Goal: Information Seeking & Learning: Learn about a topic

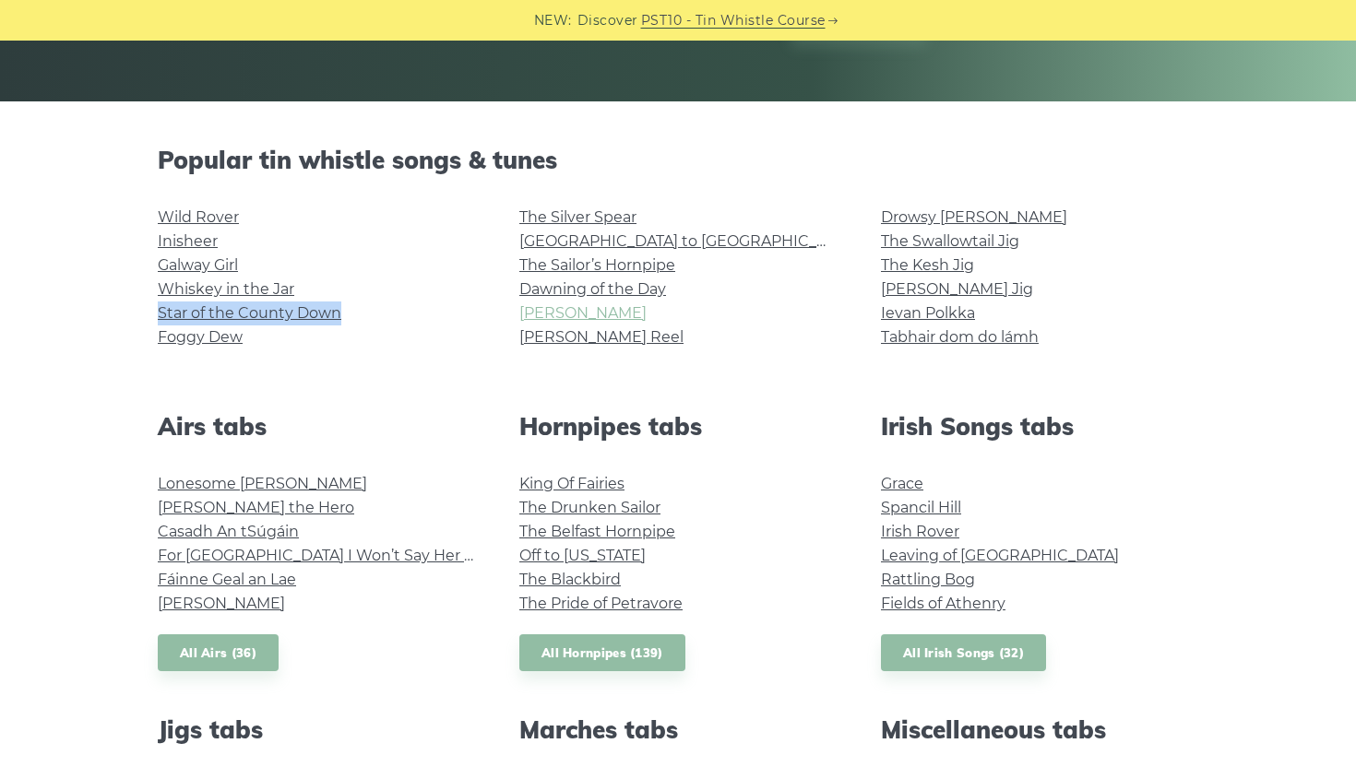
scroll to position [434, 0]
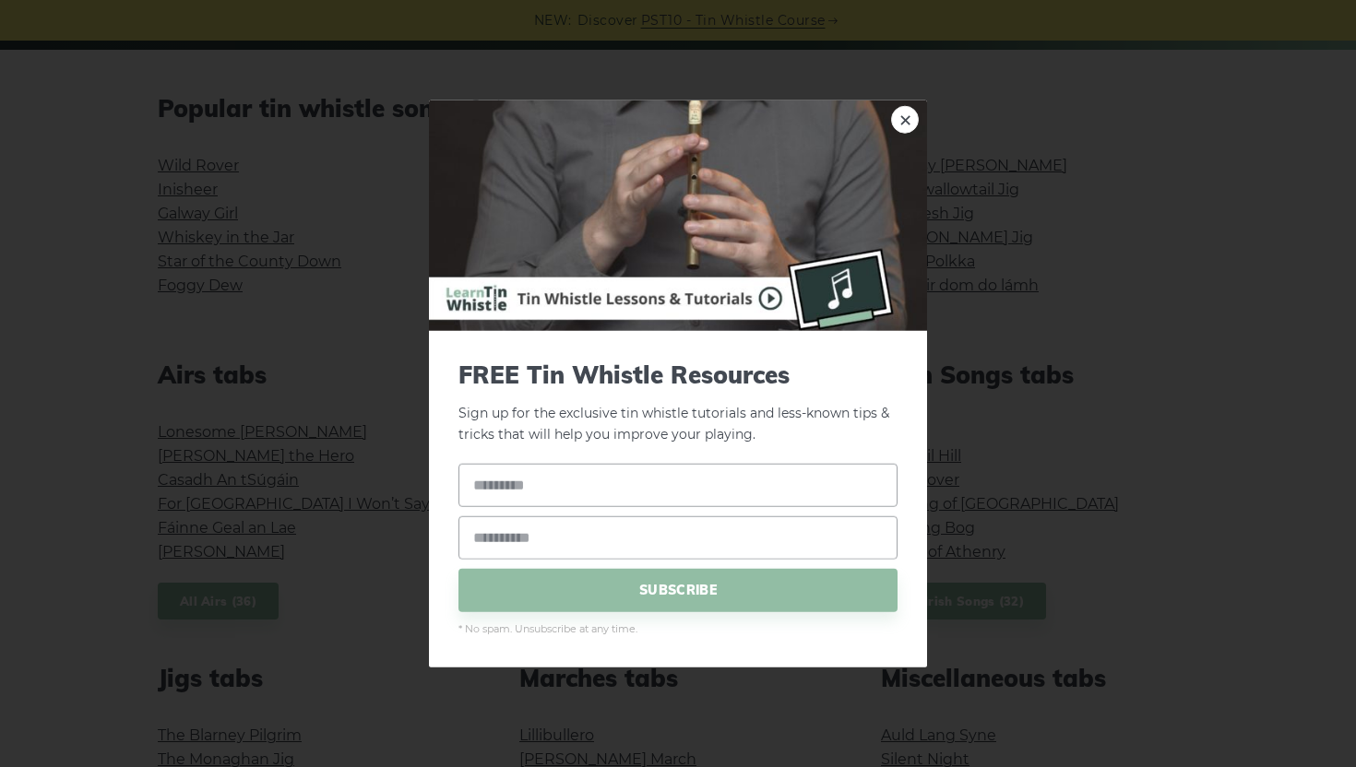
click at [896, 107] on img at bounding box center [678, 216] width 498 height 231
click at [901, 113] on link "×" at bounding box center [905, 120] width 28 height 28
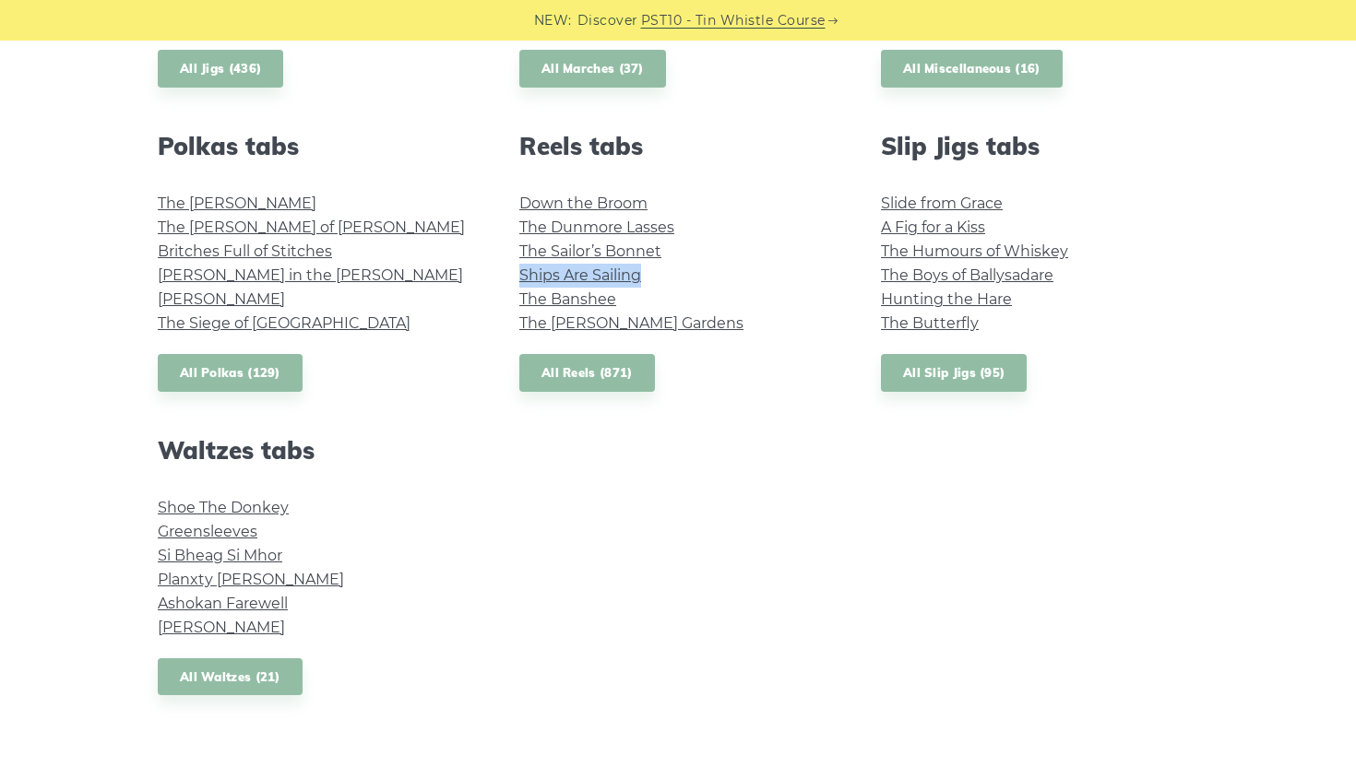
scroll to position [1272, 0]
click at [220, 531] on link "Greensleeves" at bounding box center [208, 531] width 100 height 18
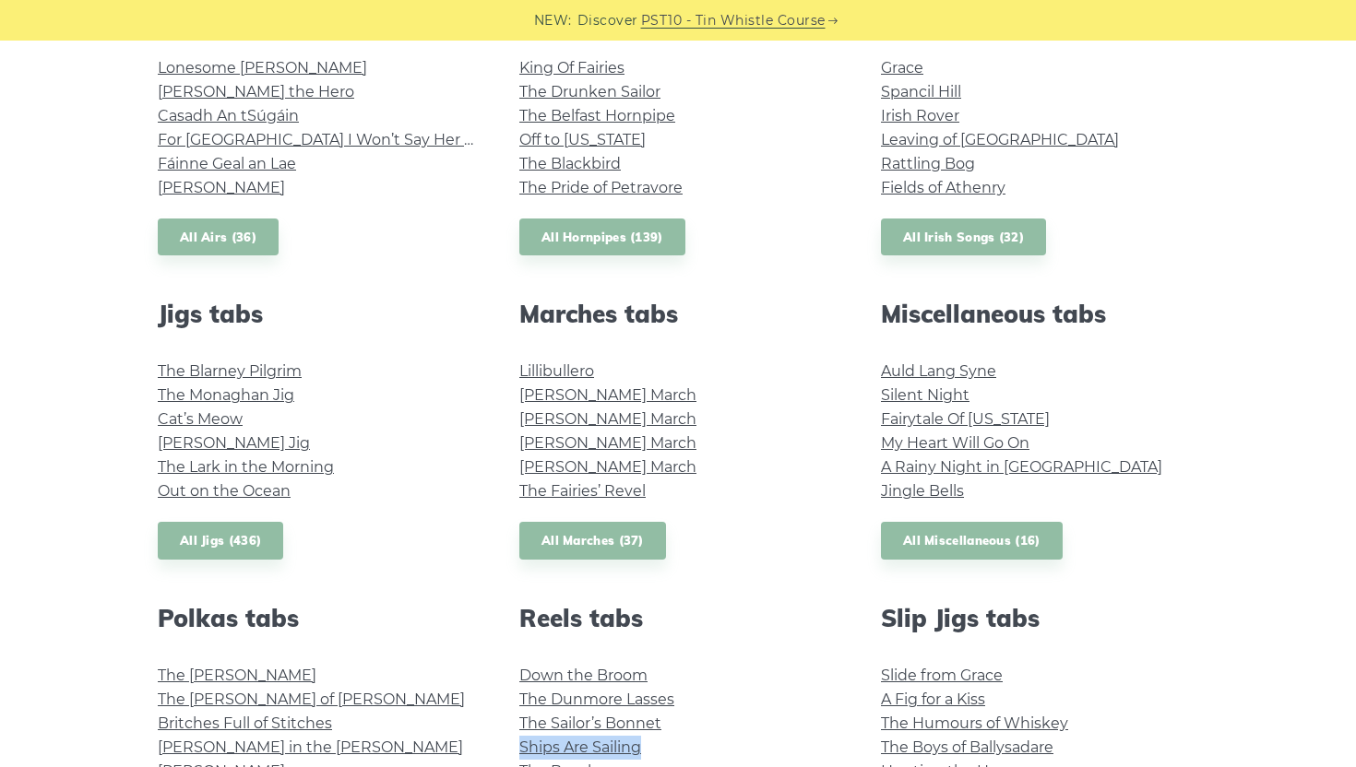
scroll to position [573, 0]
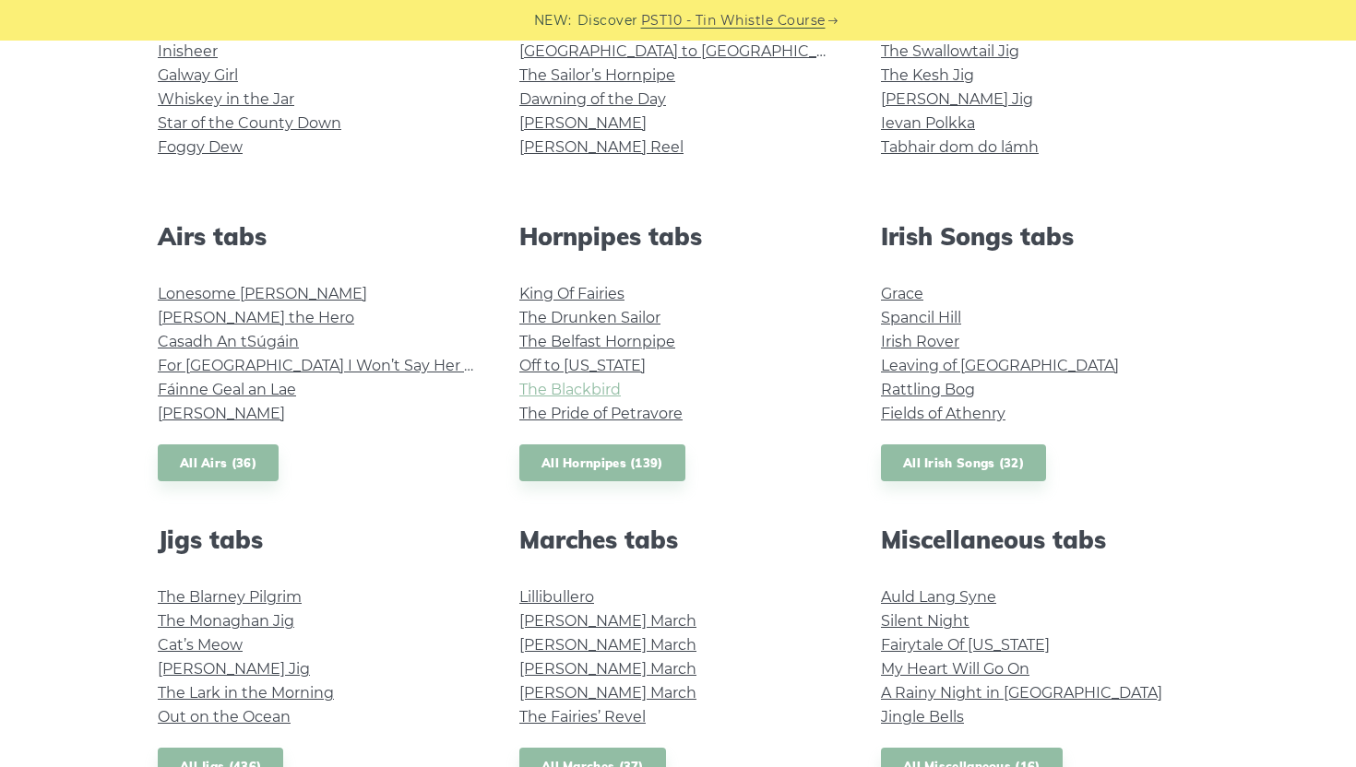
click at [564, 381] on link "The Blackbird" at bounding box center [569, 390] width 101 height 18
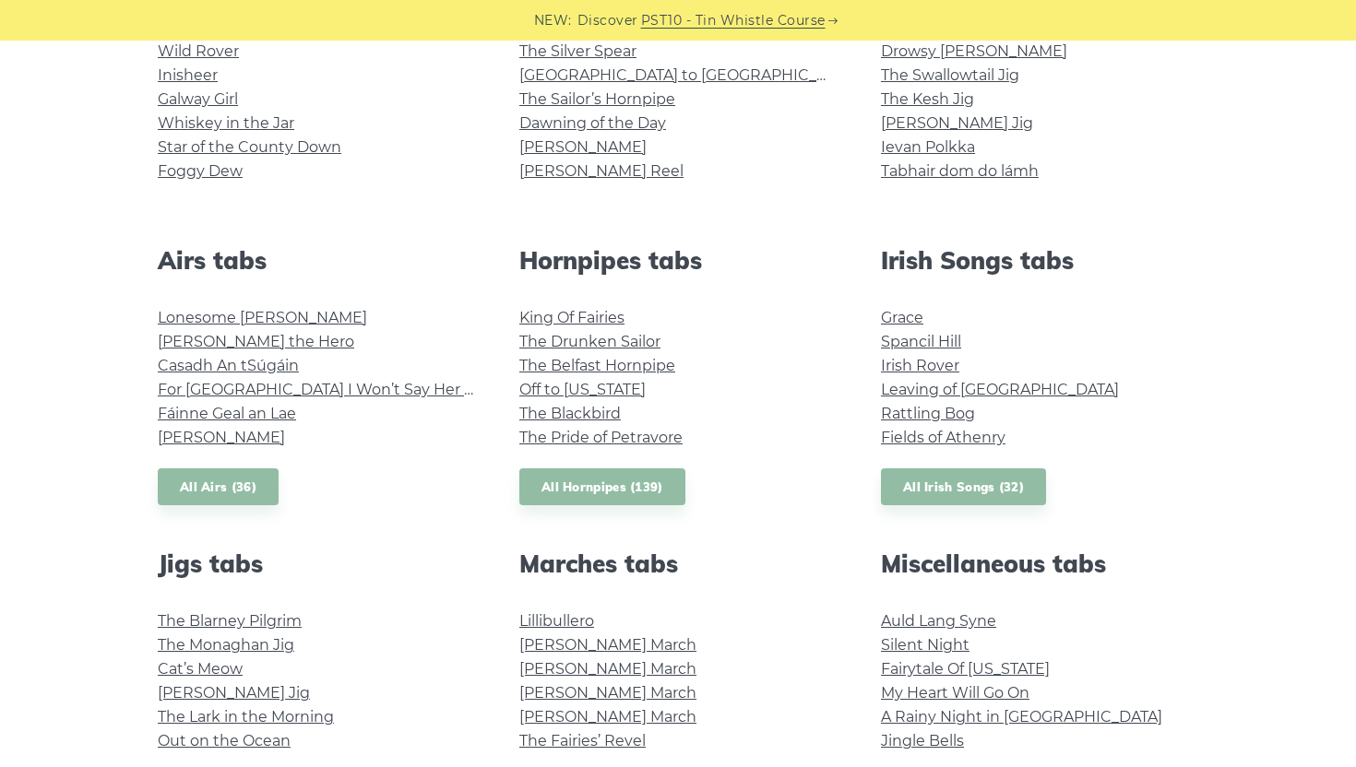
scroll to position [551, 0]
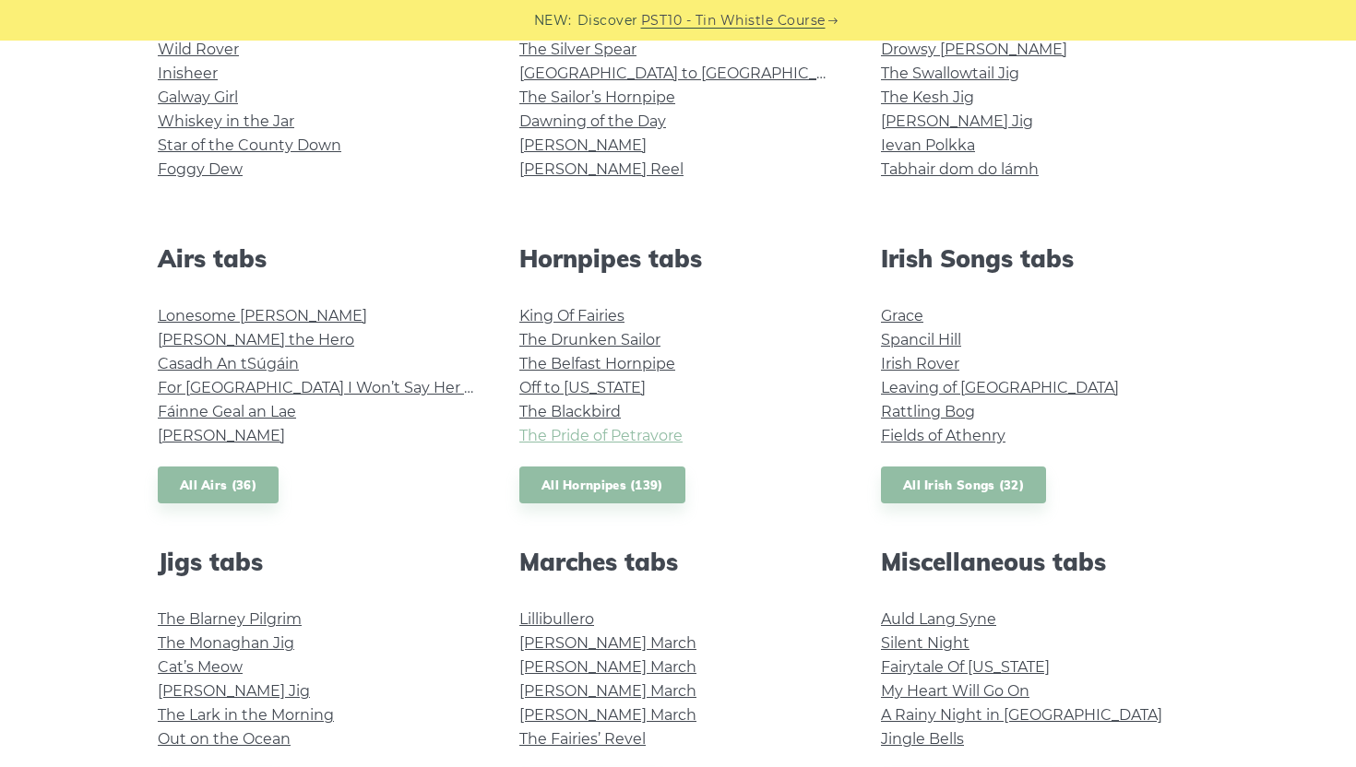
click at [619, 432] on link "The Pride of Petravore" at bounding box center [600, 436] width 163 height 18
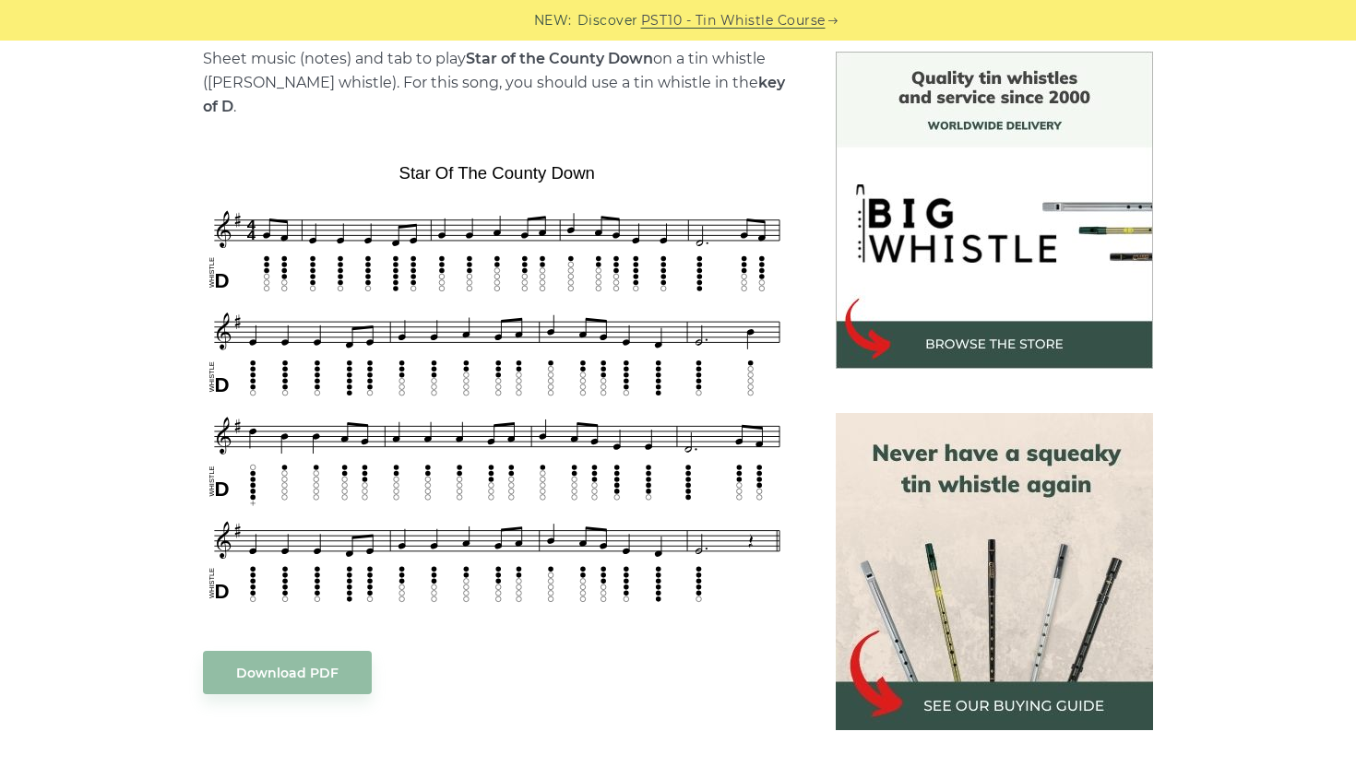
scroll to position [480, 0]
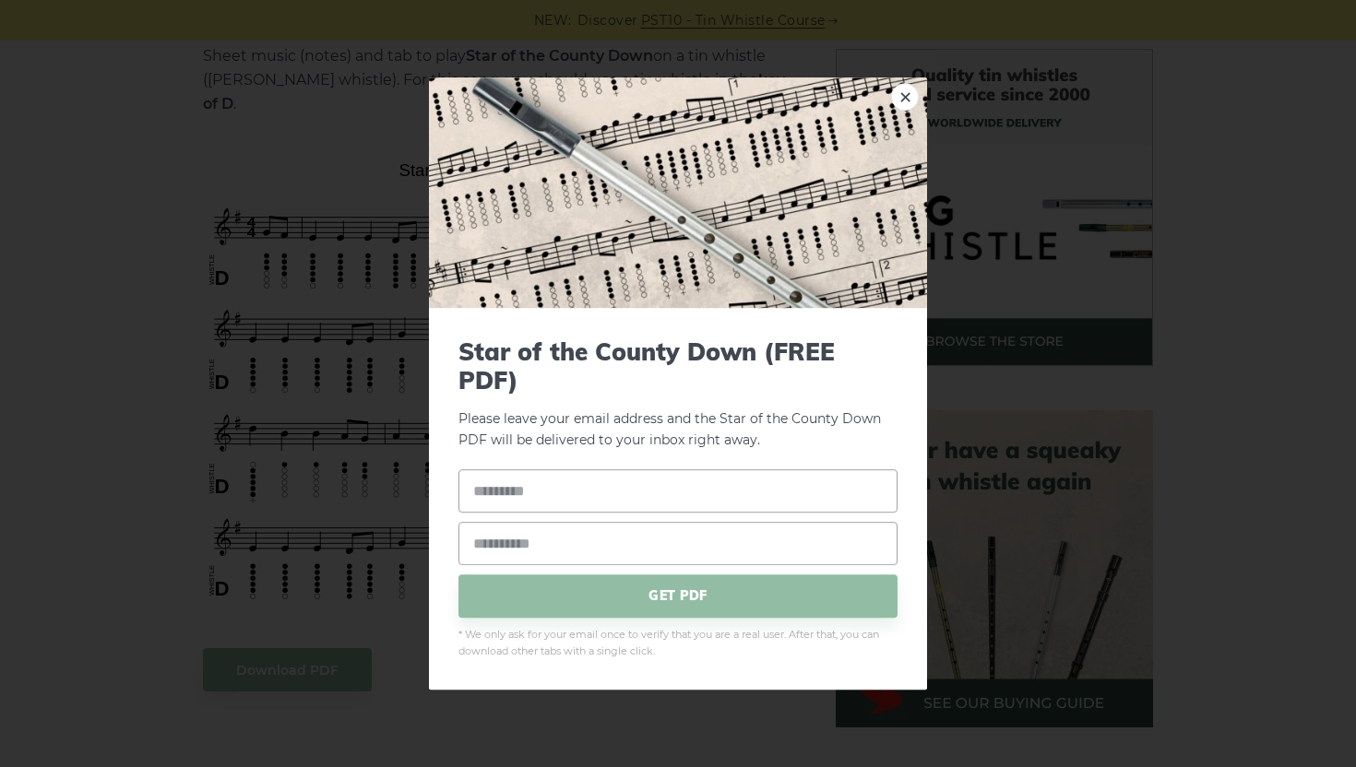
click at [171, 199] on div "× Star of the County Down (FREE PDF) Please leave your email address and the St…" at bounding box center [678, 383] width 1356 height 767
click at [897, 89] on link "×" at bounding box center [905, 97] width 28 height 28
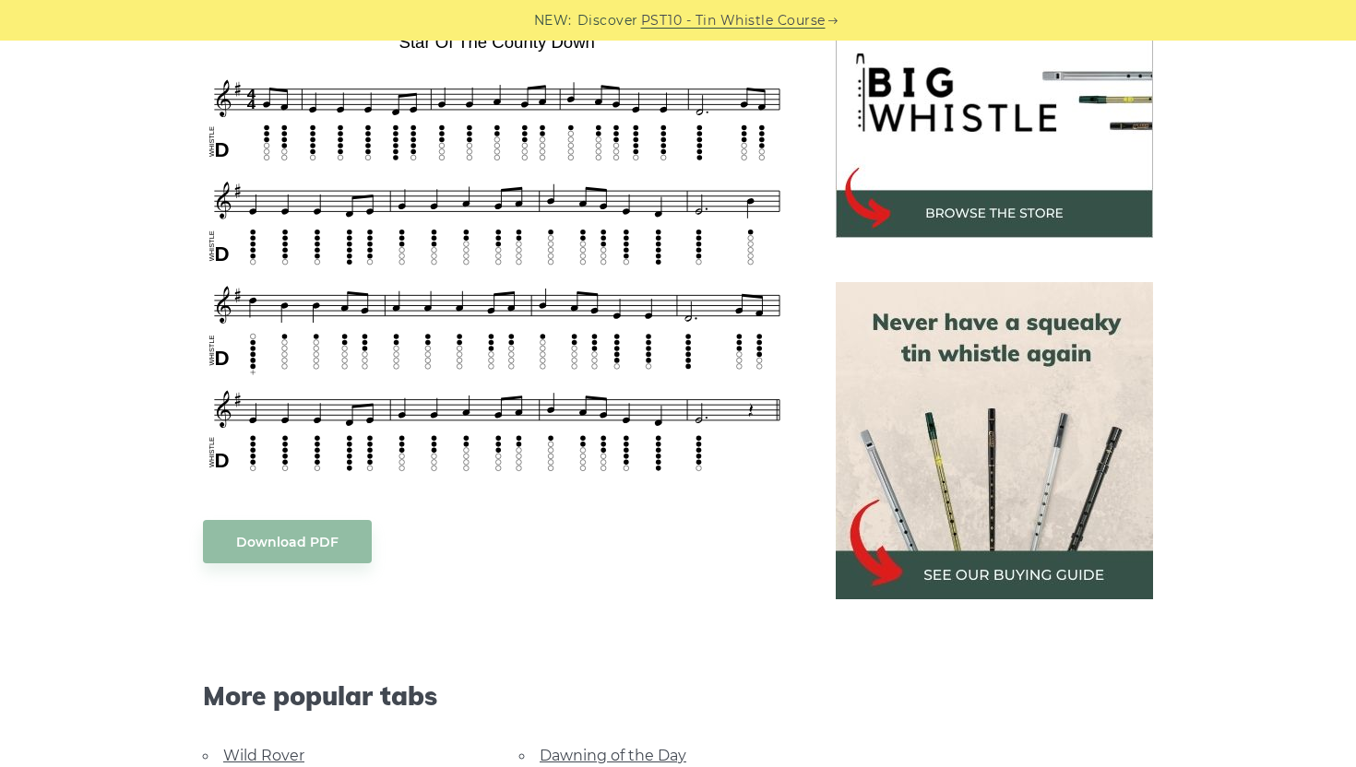
scroll to position [607, 0]
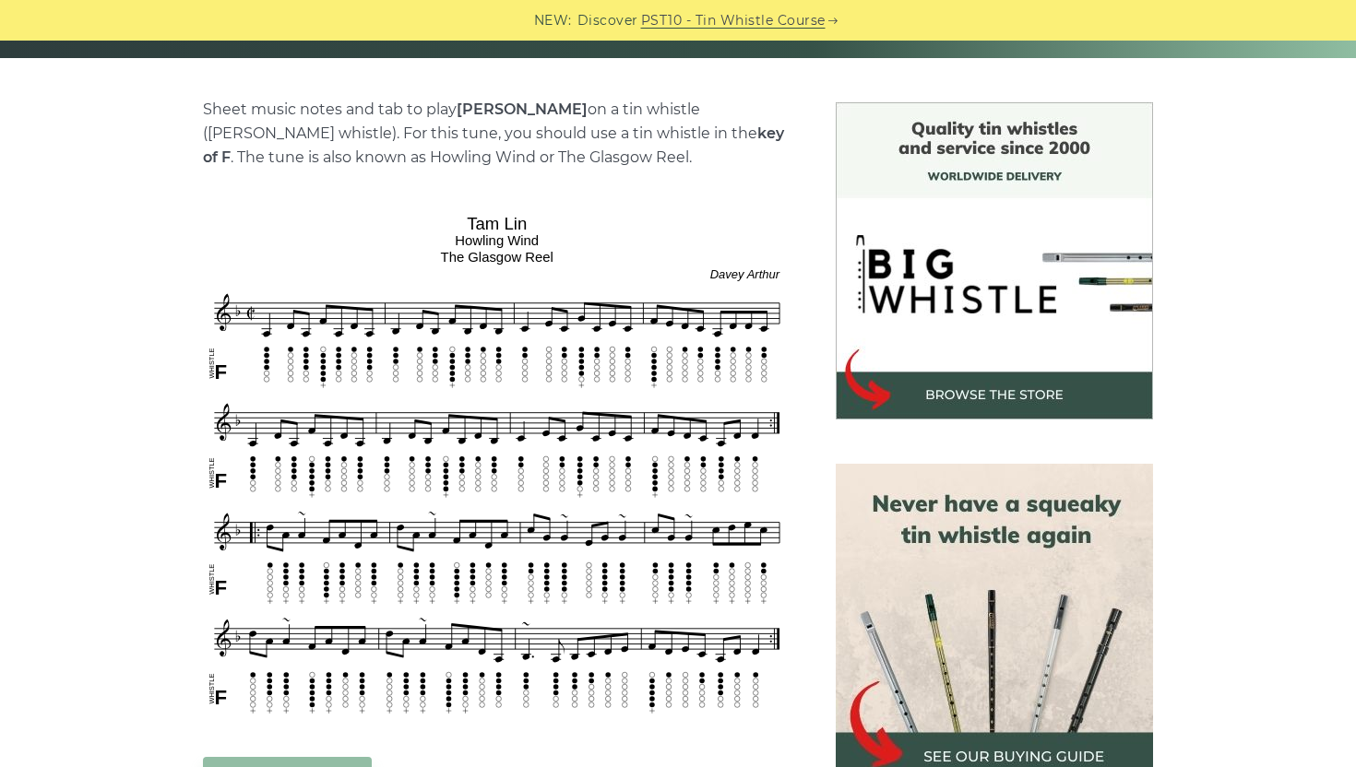
scroll to position [500, 0]
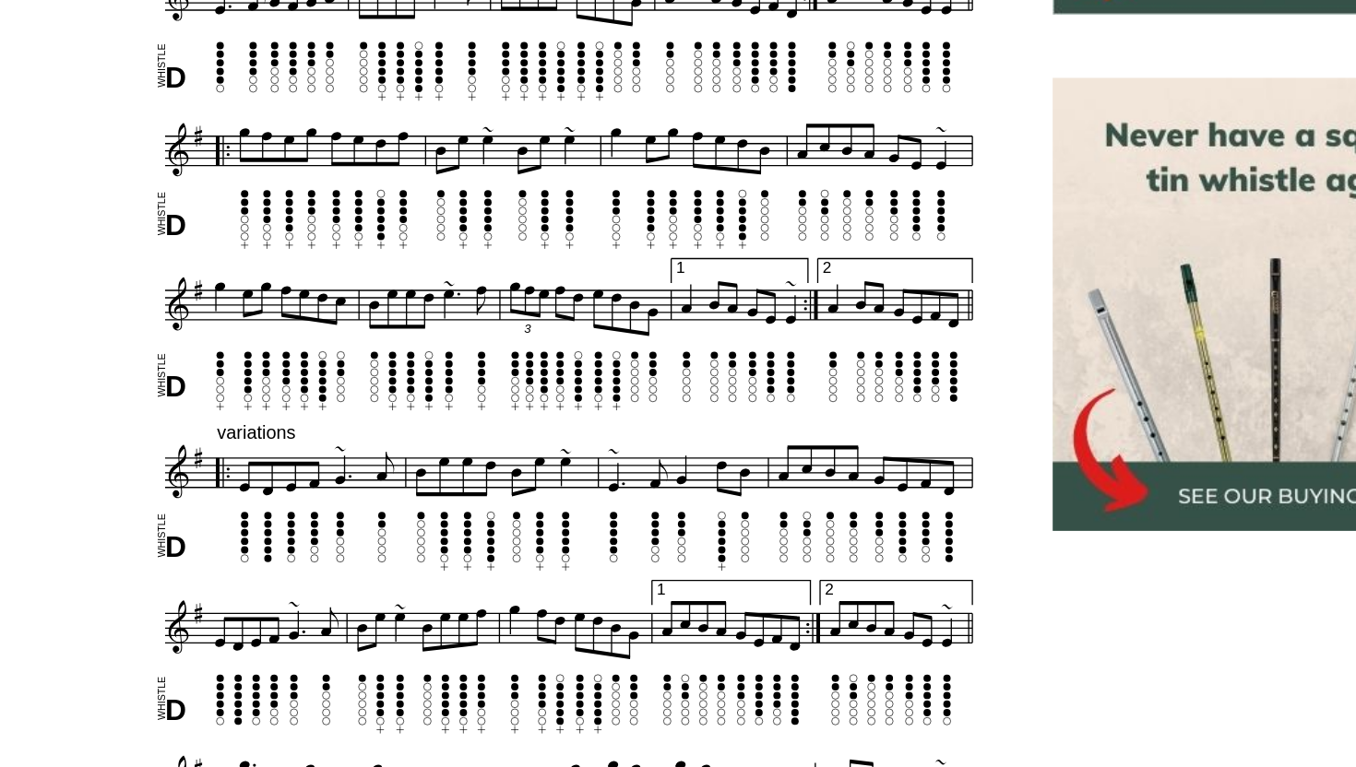
scroll to position [607, 0]
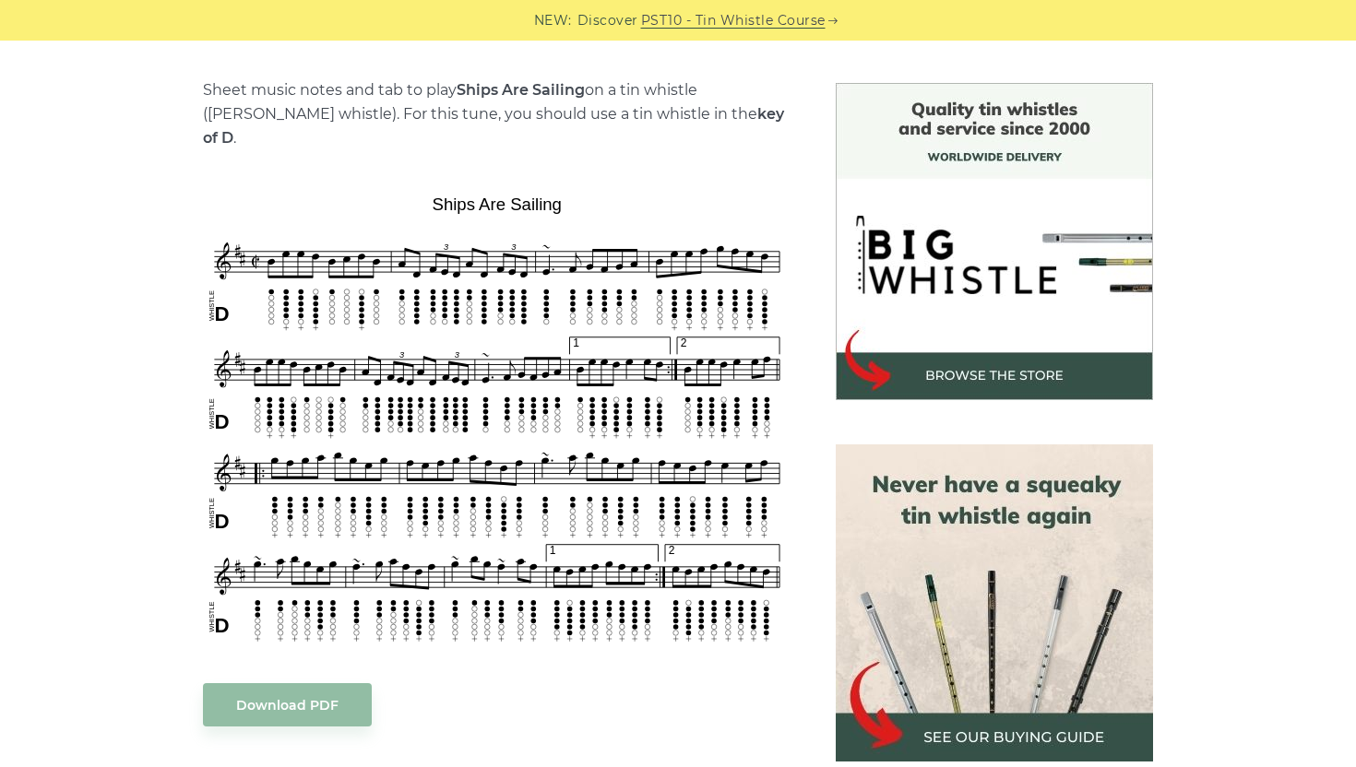
scroll to position [529, 0]
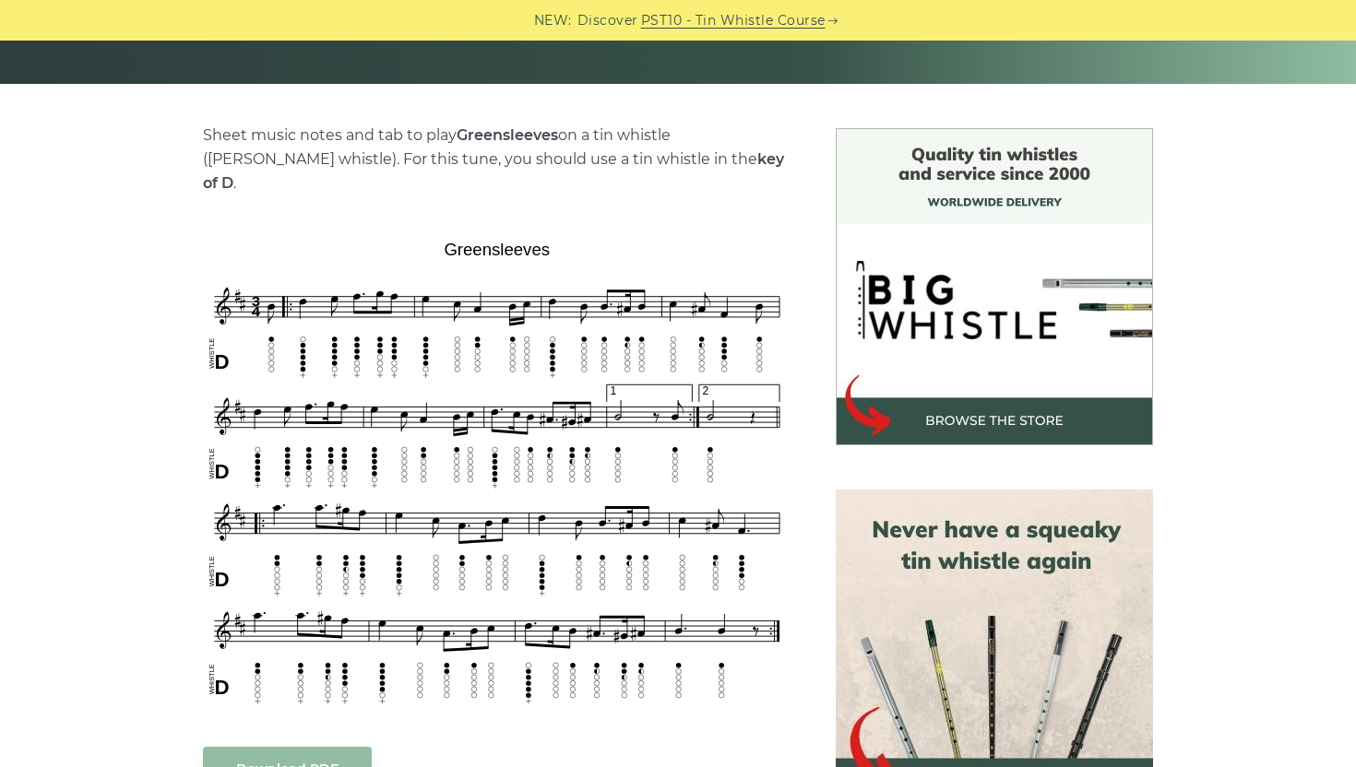
scroll to position [405, 0]
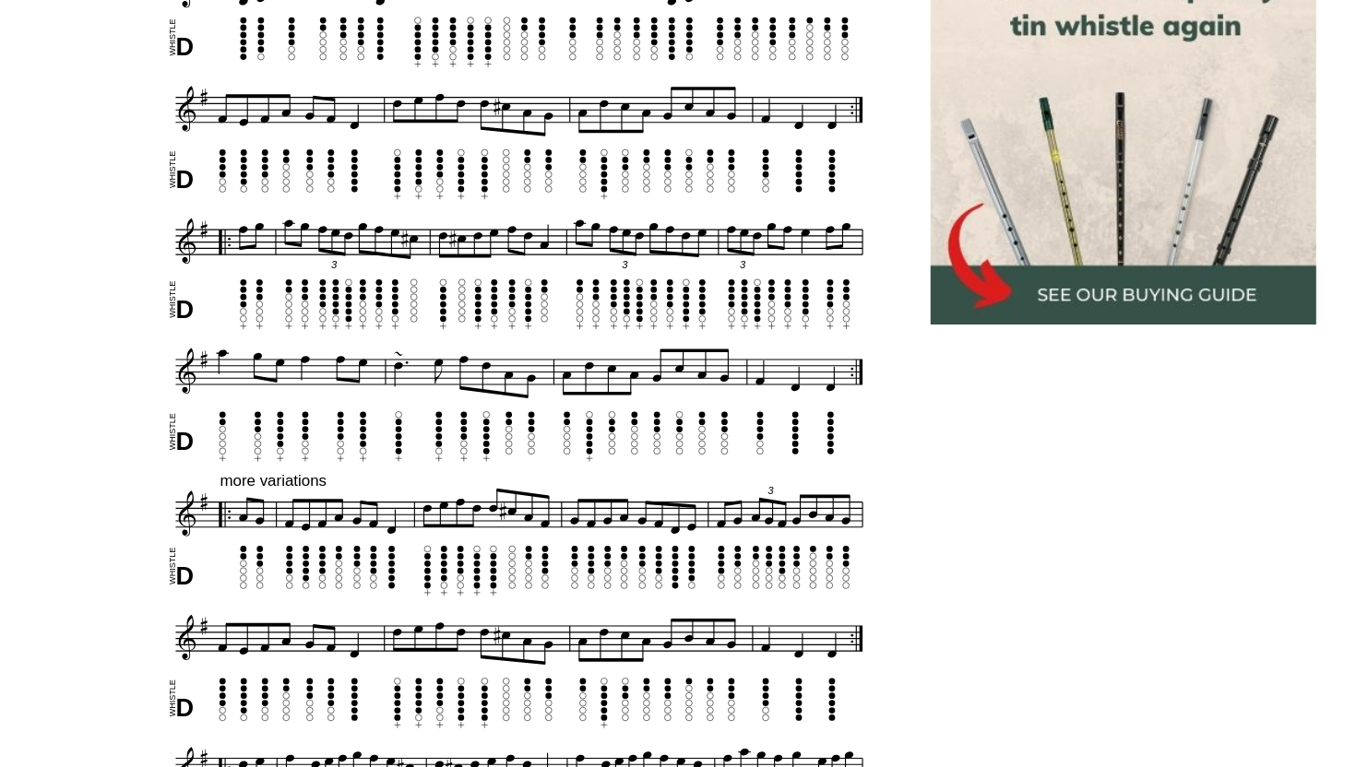
scroll to position [1091, 0]
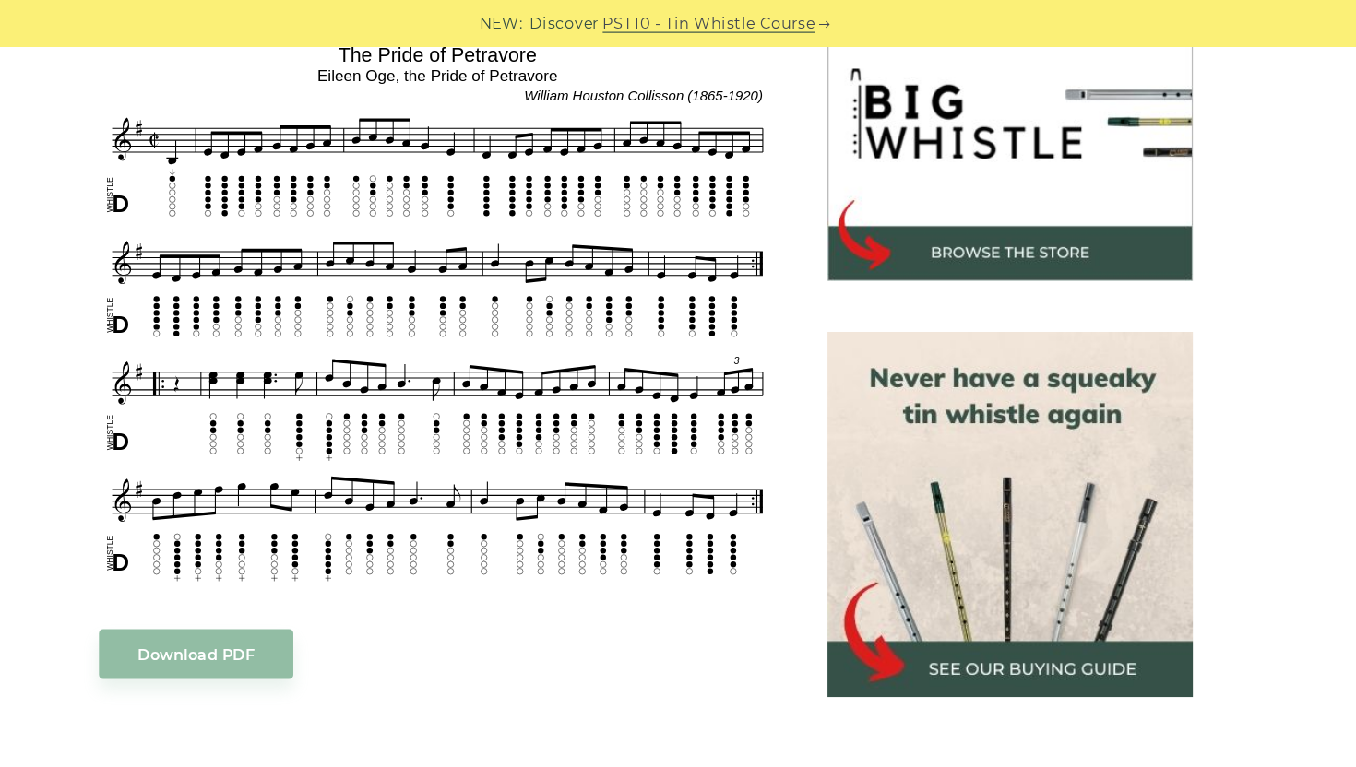
scroll to position [556, 0]
